Goal: Navigation & Orientation: Find specific page/section

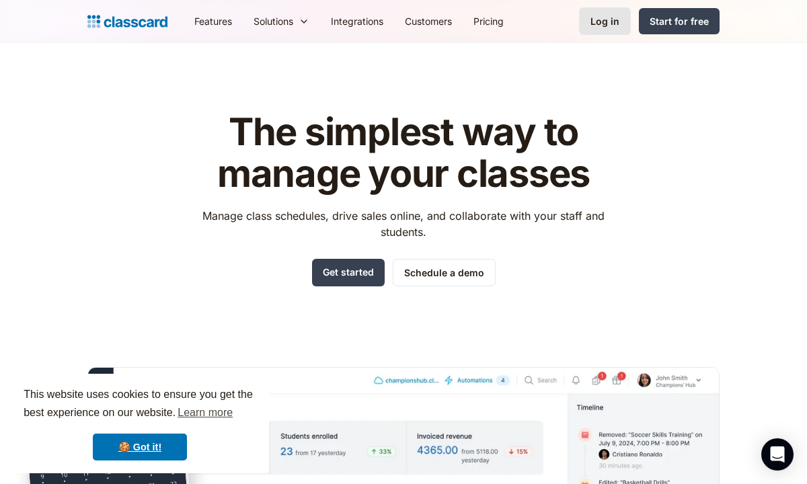
click at [602, 25] on div "Log in" at bounding box center [604, 21] width 29 height 14
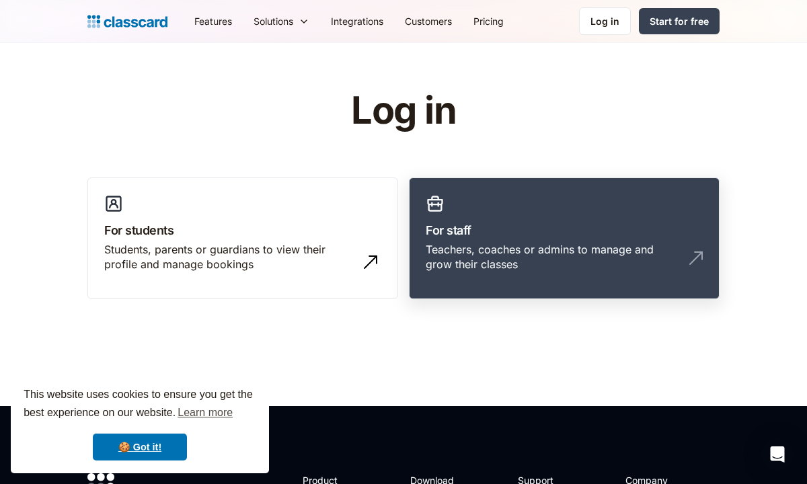
click at [558, 234] on h3 "For staff" at bounding box center [564, 230] width 277 height 18
